Goal: Use online tool/utility: Utilize a website feature to perform a specific function

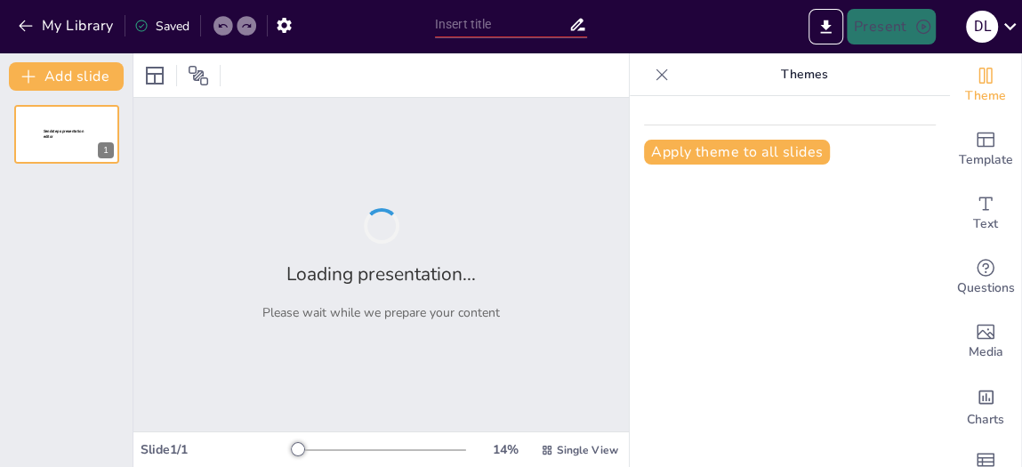
type input "Imported CoffeeTime_Project.pptx"
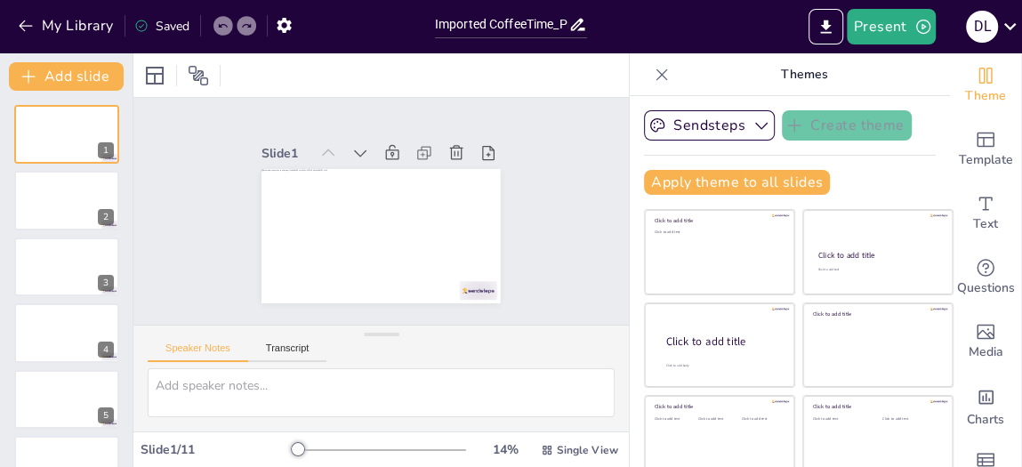
click at [902, 133] on div "Sendsteps Create theme" at bounding box center [790, 125] width 292 height 30
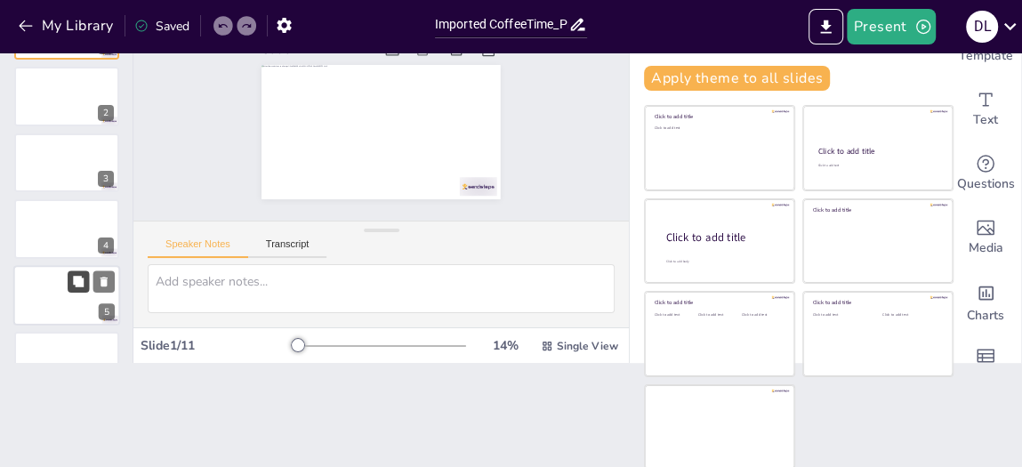
scroll to position [372, 0]
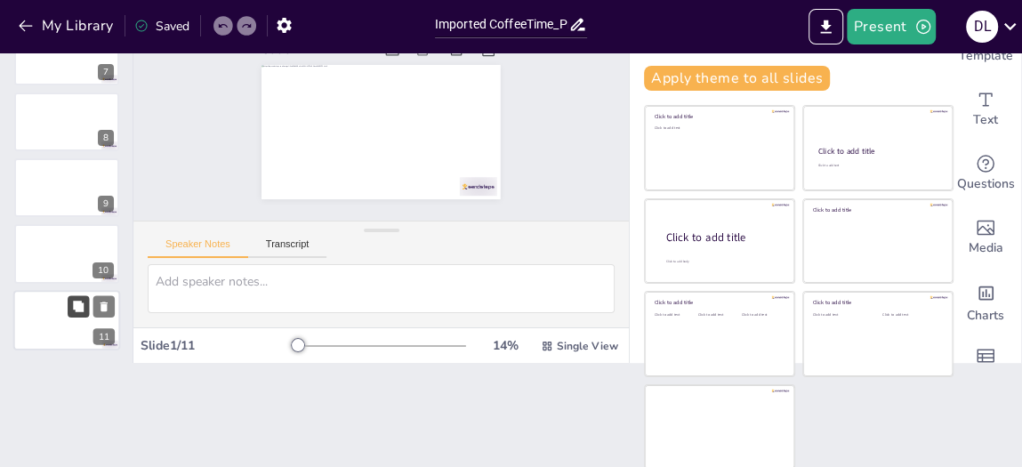
click at [75, 310] on button at bounding box center [78, 305] width 21 height 21
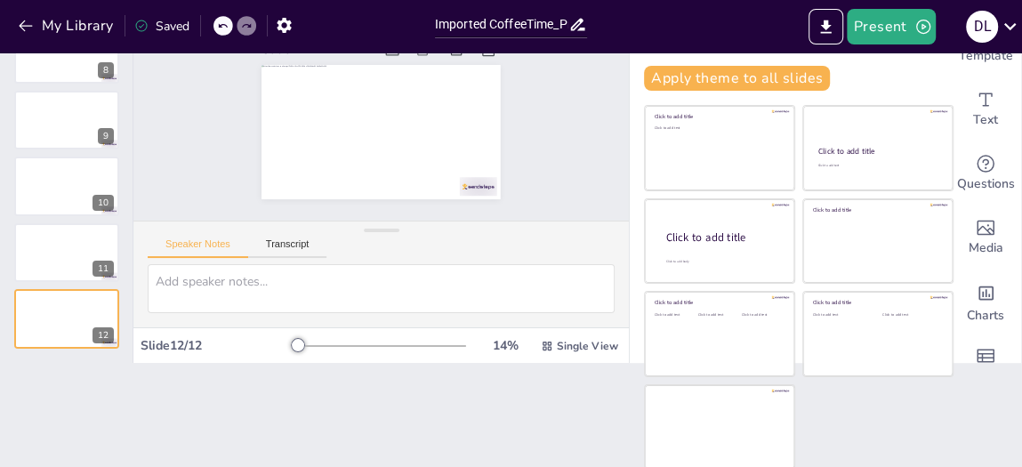
click at [938, 381] on div "Document fonts Popular fonts Lato Montserrat Open Sans [PERSON_NAME] Poppins Ra…" at bounding box center [511, 260] width 1022 height 414
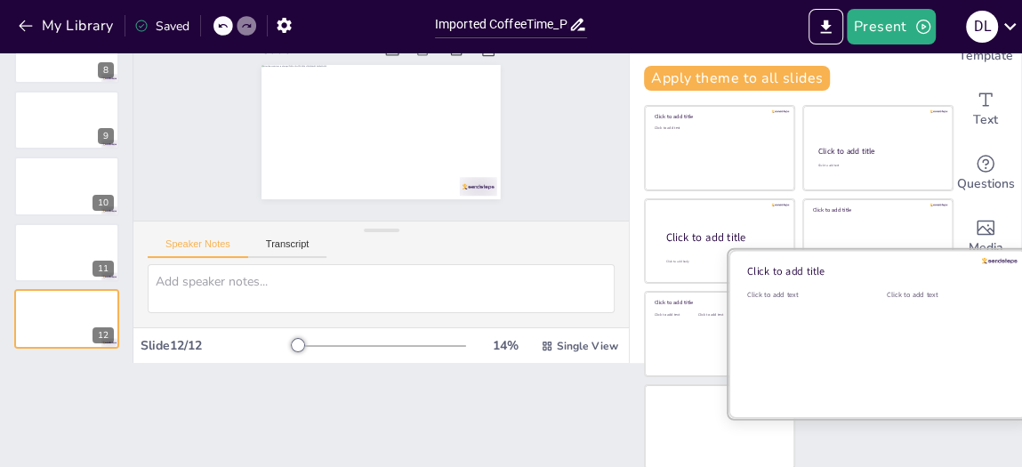
scroll to position [0, 0]
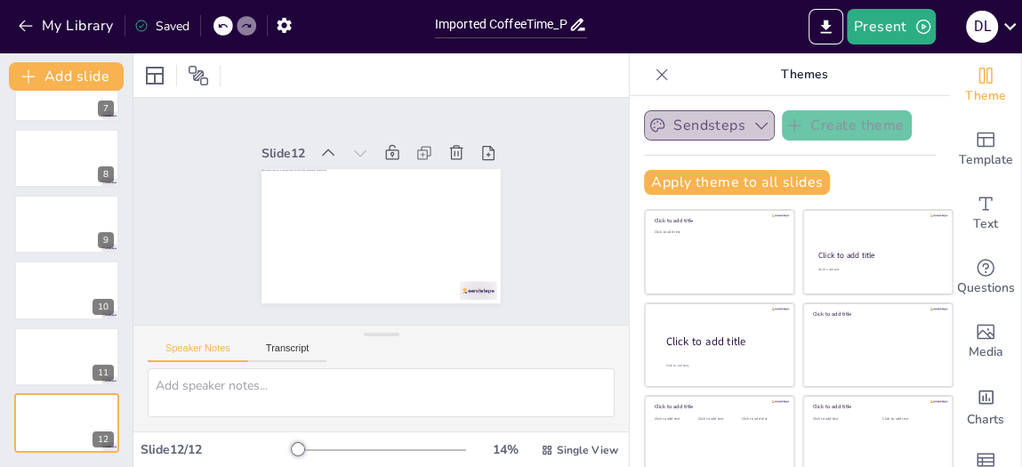
click at [680, 119] on button "Sendsteps" at bounding box center [709, 125] width 131 height 30
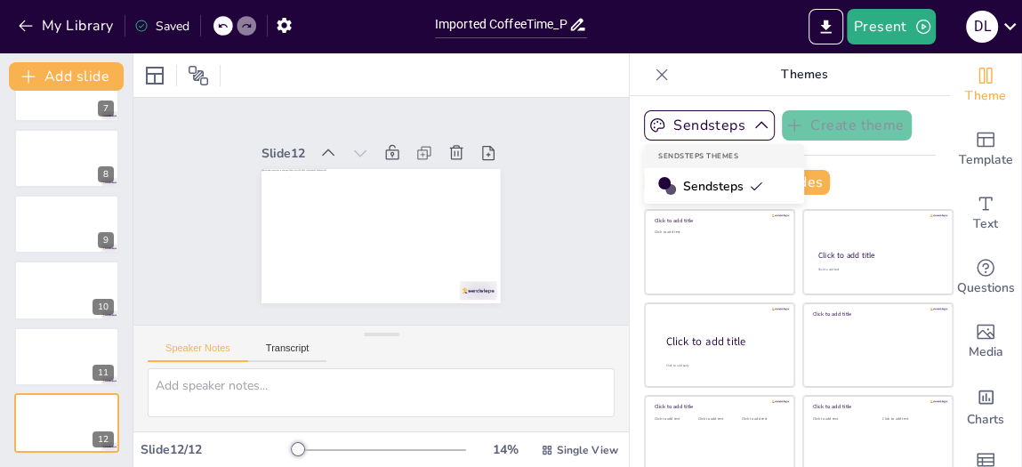
click at [674, 175] on div "Sendsteps" at bounding box center [724, 186] width 160 height 36
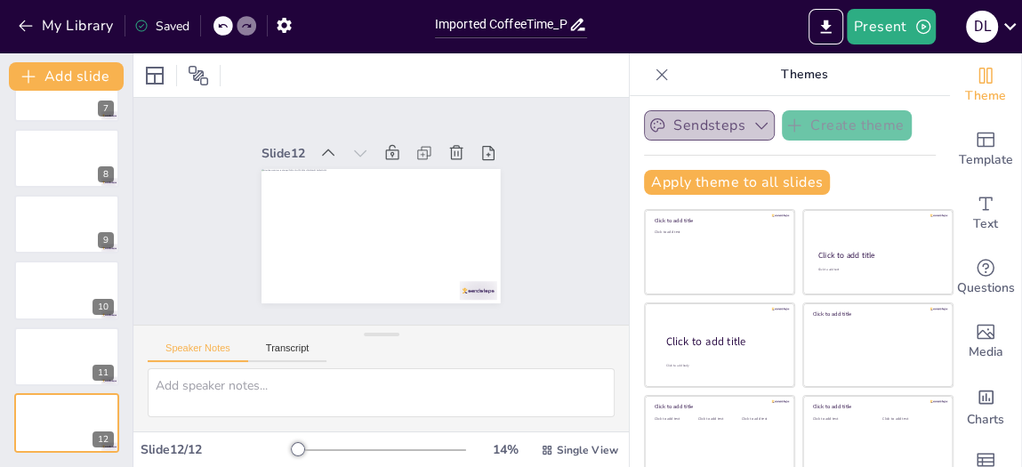
click at [692, 111] on button "Sendsteps" at bounding box center [709, 125] width 131 height 30
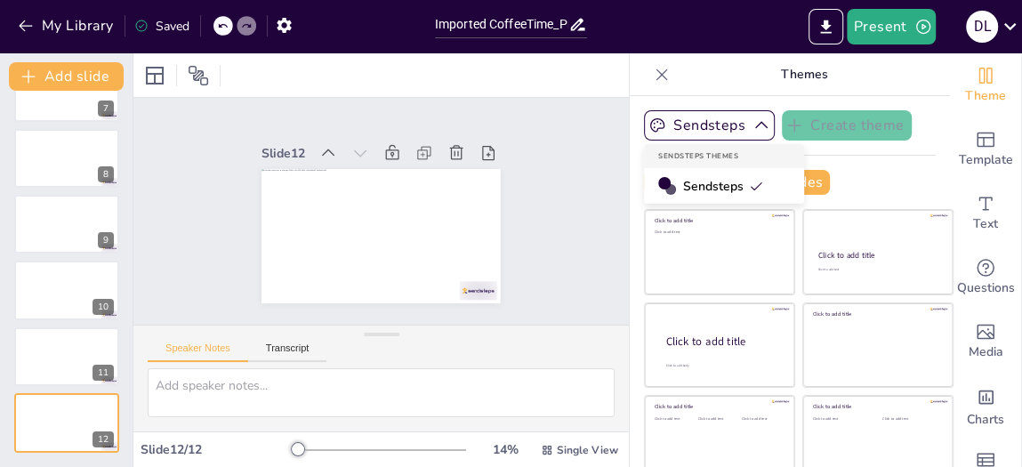
click at [673, 152] on div "Sendsteps Themes" at bounding box center [724, 156] width 160 height 24
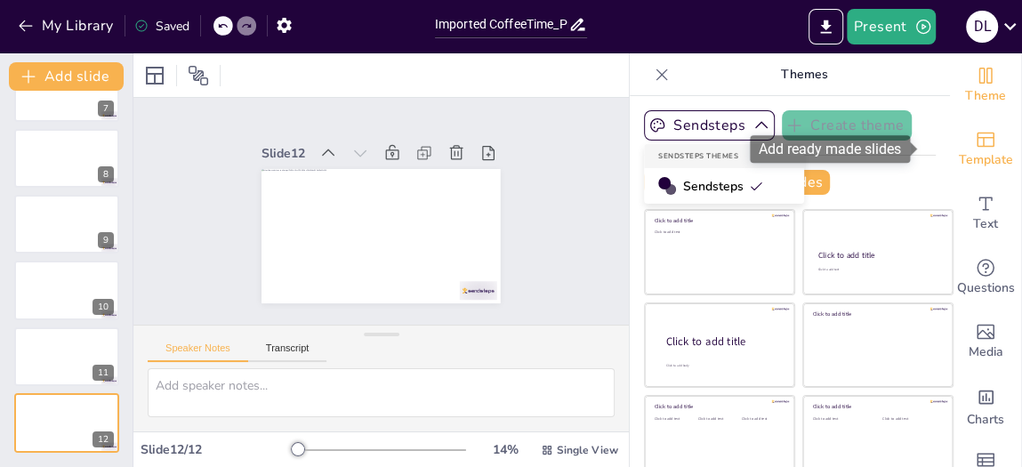
click at [959, 165] on span "Template" at bounding box center [986, 160] width 54 height 20
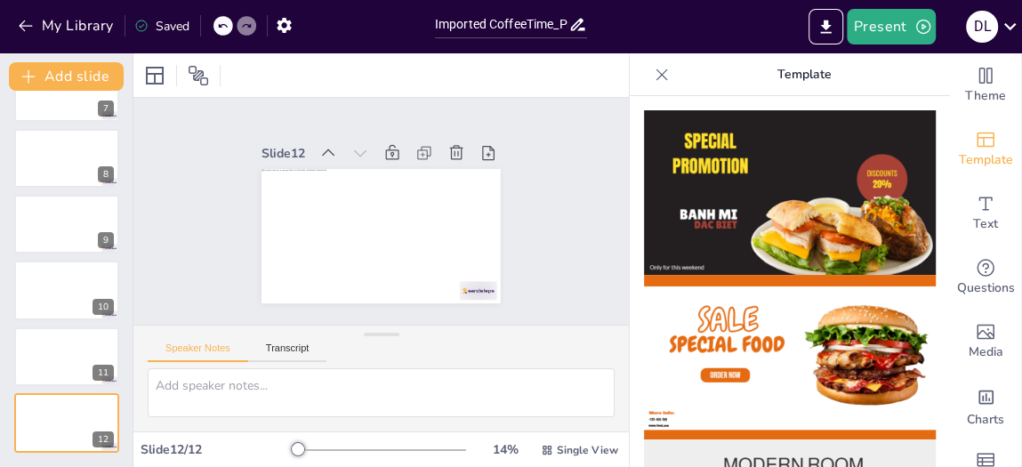
click at [757, 200] on img at bounding box center [790, 192] width 292 height 165
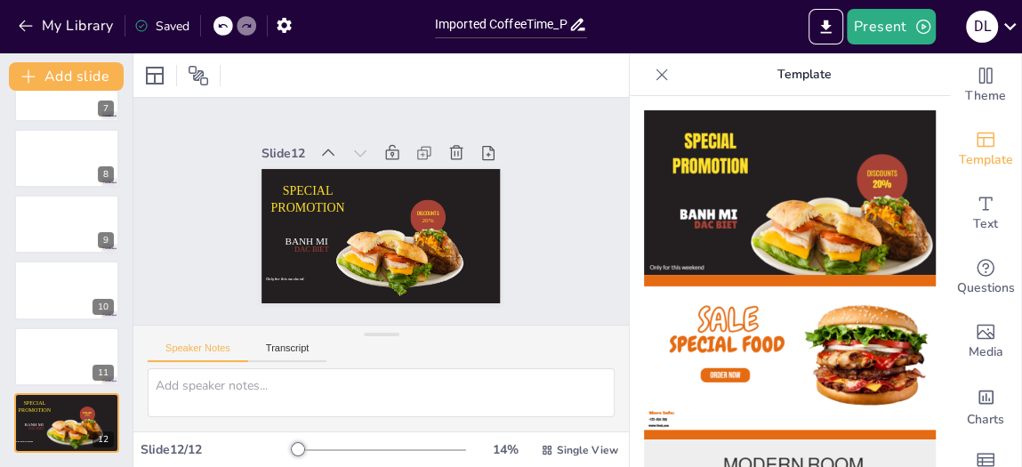
click at [760, 284] on img at bounding box center [790, 357] width 292 height 165
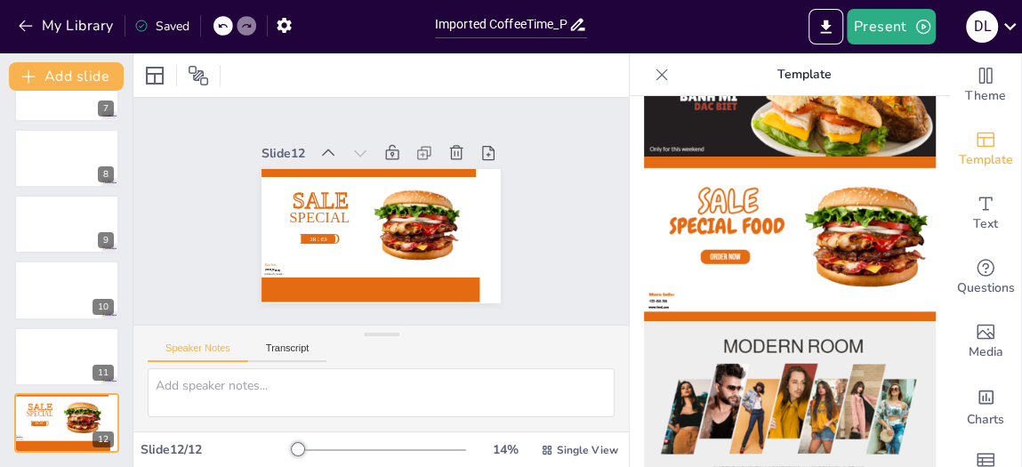
scroll to position [136, 0]
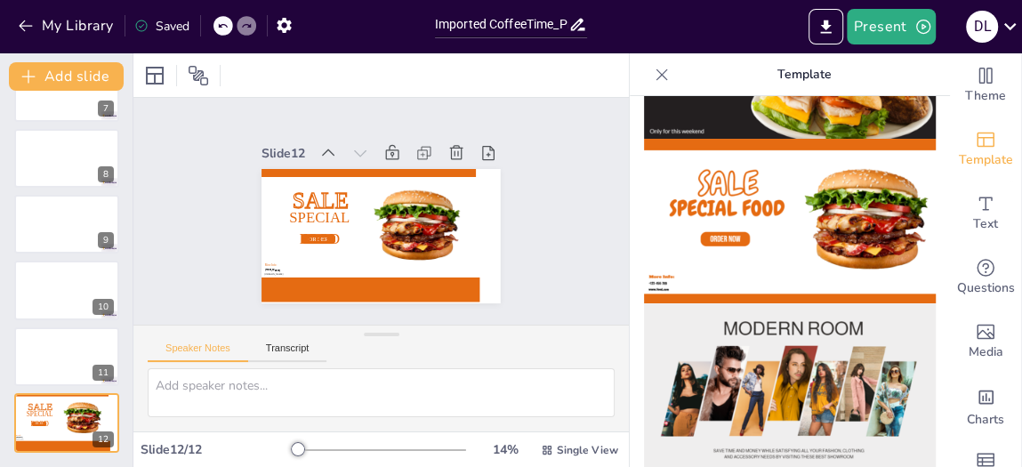
click at [767, 348] on img at bounding box center [790, 385] width 292 height 165
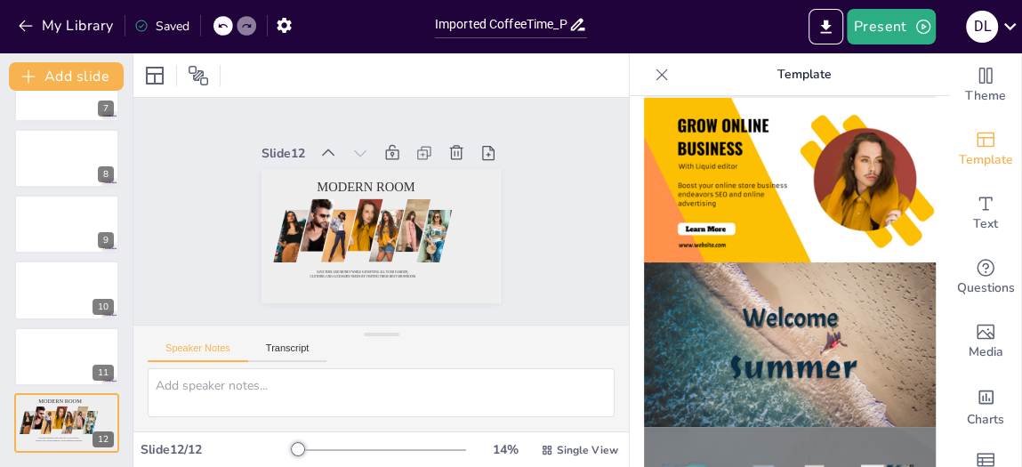
scroll to position [504, 0]
click at [763, 351] on img at bounding box center [790, 345] width 292 height 165
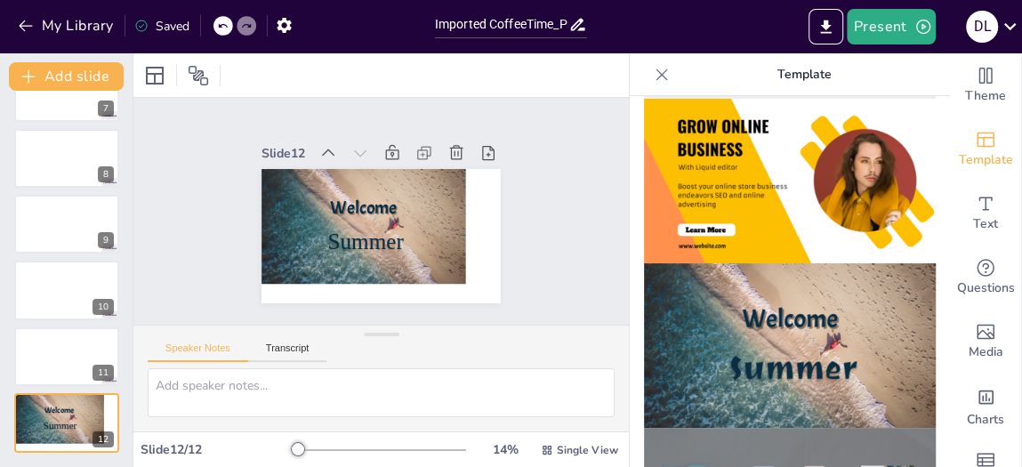
click at [763, 351] on img at bounding box center [790, 345] width 292 height 165
click at [103, 414] on icon at bounding box center [104, 409] width 12 height 12
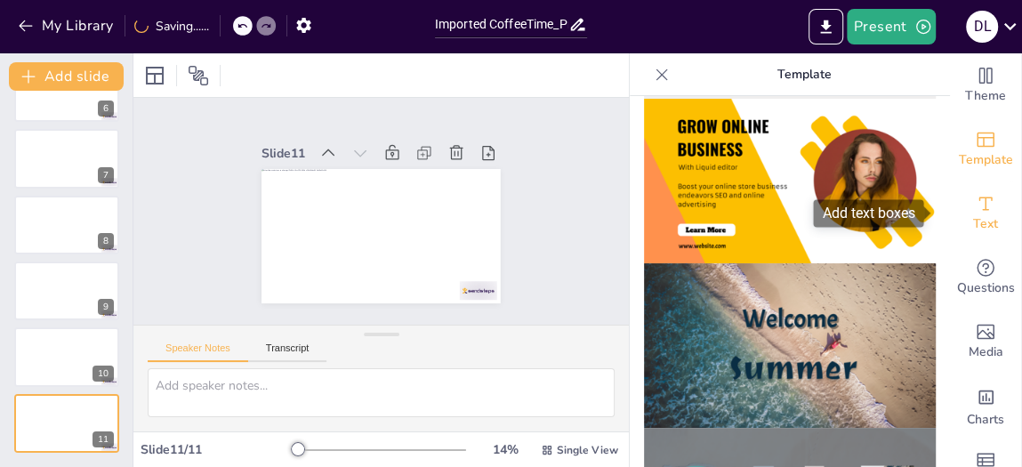
click at [989, 191] on div "Text" at bounding box center [985, 213] width 71 height 64
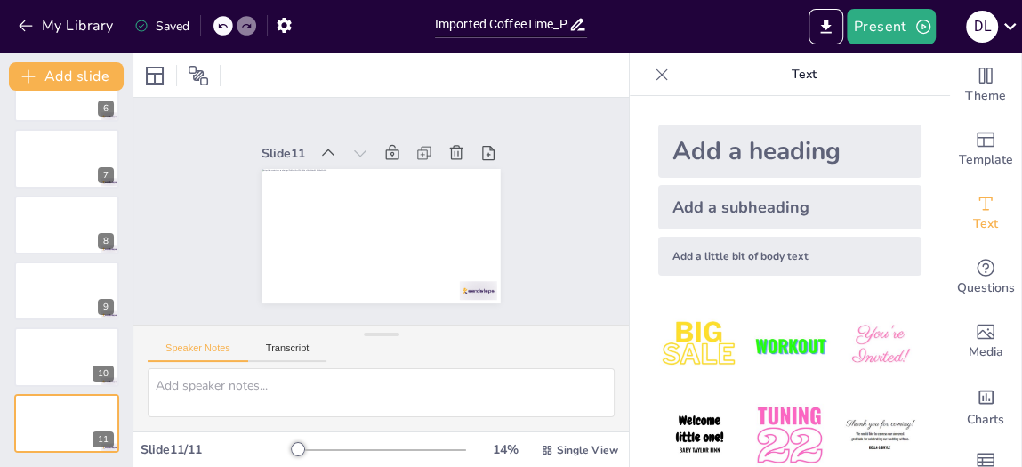
click at [758, 334] on img at bounding box center [789, 345] width 83 height 83
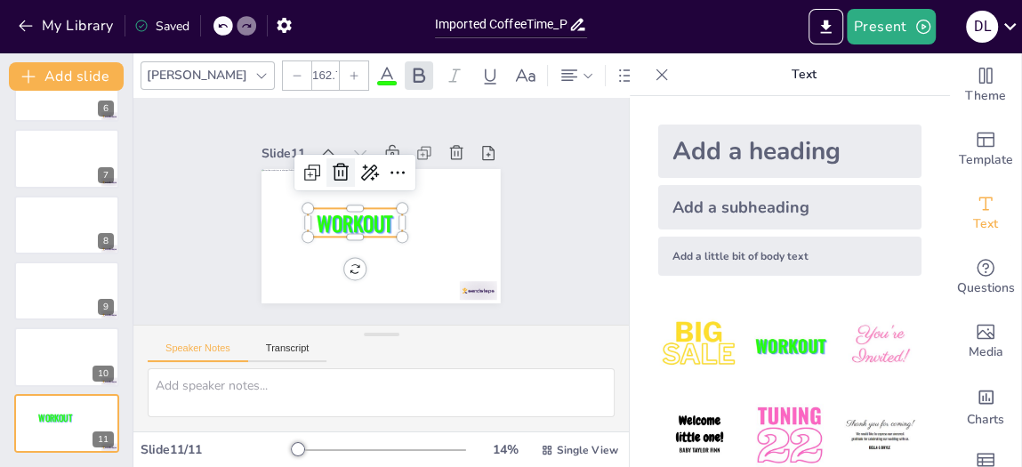
click at [409, 164] on icon at bounding box center [419, 170] width 21 height 21
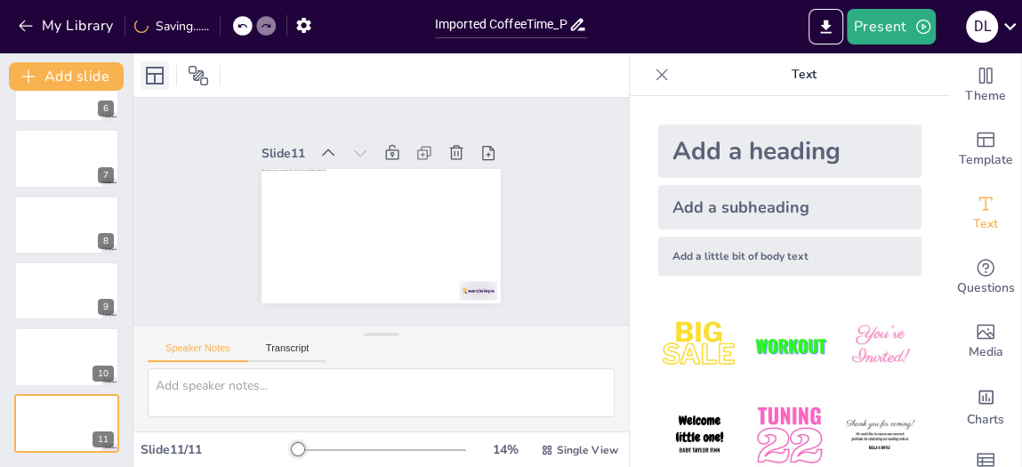
click at [144, 69] on icon at bounding box center [154, 75] width 21 height 21
click at [85, 70] on button "Add slide" at bounding box center [66, 76] width 115 height 28
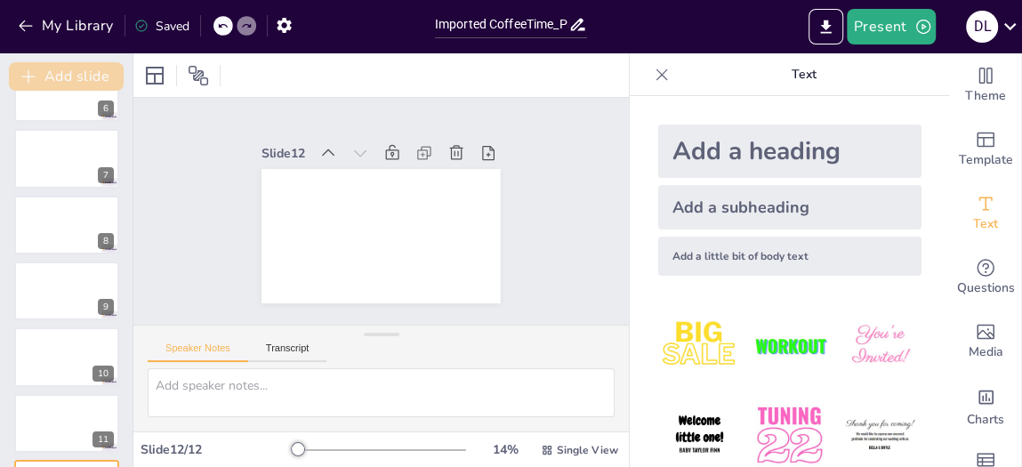
click at [85, 70] on button "Add slide" at bounding box center [66, 76] width 115 height 28
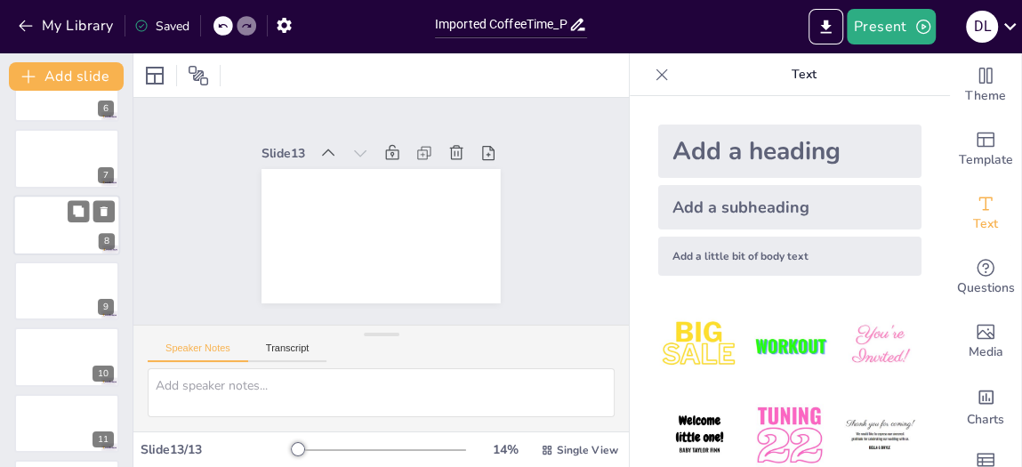
scroll to position [504, 0]
